Goal: Task Accomplishment & Management: Use online tool/utility

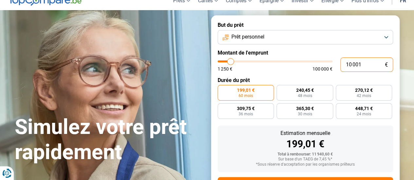
click at [363, 68] on input "10 001" at bounding box center [366, 65] width 53 height 14
type input "1 000"
type input "1250"
type input "100"
type input "1250"
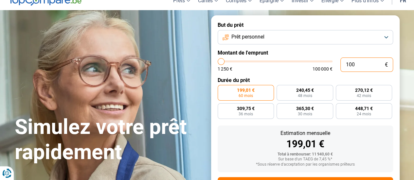
type input "10"
type input "1250"
type input "1"
type input "1250"
type input "0"
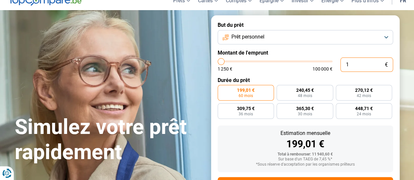
type input "1250"
type input "12 501"
type input "12500"
radio input "true"
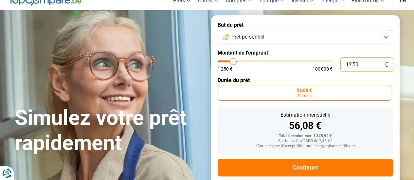
type input "125 012"
type input "100000"
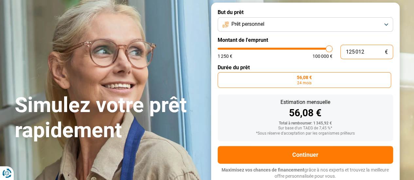
scroll to position [43, 0]
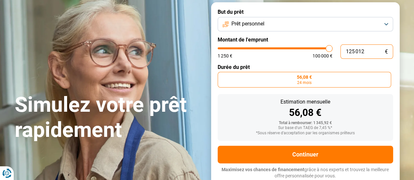
type input "12 501"
type input "12500"
type input "1 250"
type input "1250"
type input "125"
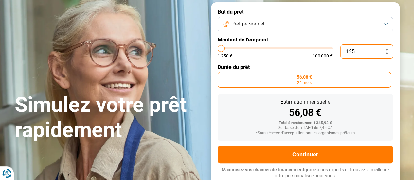
type input "1250"
type input "1 250"
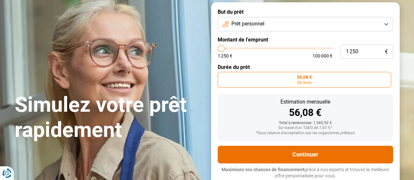
click at [304, 149] on button "Continuer" at bounding box center [304, 155] width 175 height 18
